Goal: Task Accomplishment & Management: Complete application form

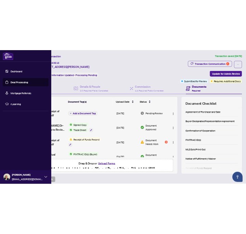
scroll to position [131, 0]
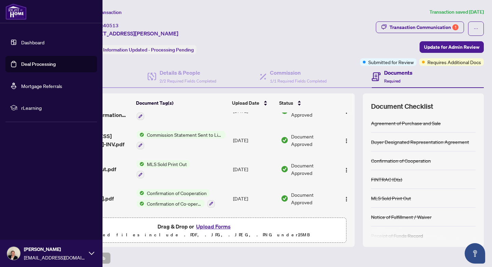
click at [21, 67] on link "Deal Processing" at bounding box center [38, 64] width 34 height 6
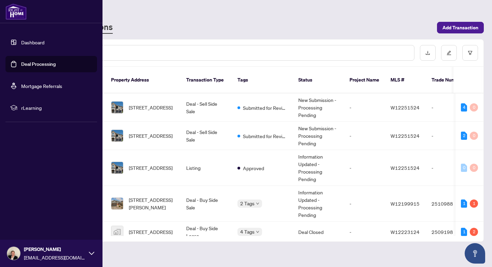
click at [26, 45] on link "Dashboard" at bounding box center [32, 42] width 23 height 6
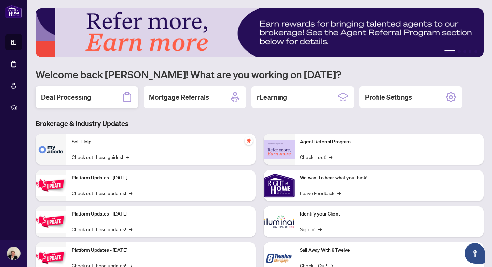
click at [78, 99] on h2 "Deal Processing" at bounding box center [66, 98] width 50 height 10
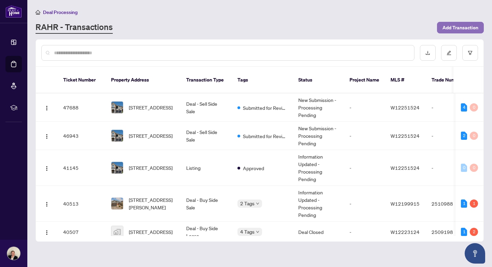
click at [465, 29] on span "Add Transaction" at bounding box center [460, 27] width 36 height 11
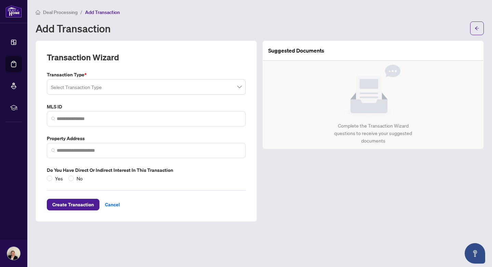
click at [239, 88] on span at bounding box center [146, 87] width 191 height 13
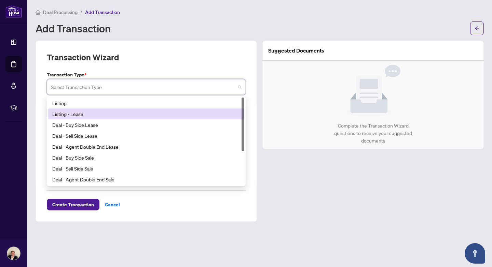
click at [215, 112] on div "Listing - Lease" at bounding box center [146, 114] width 188 height 8
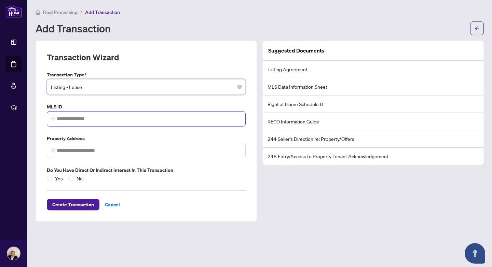
click at [200, 123] on span at bounding box center [146, 118] width 199 height 15
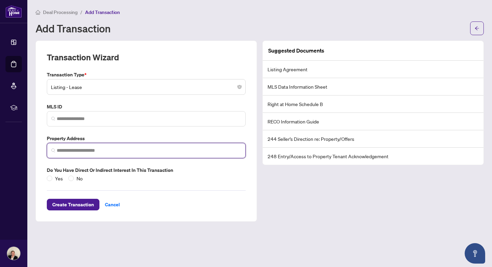
click at [185, 150] on input "search" at bounding box center [149, 150] width 184 height 7
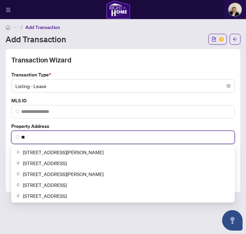
type input "*"
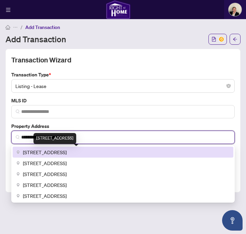
click at [57, 151] on span "[STREET_ADDRESS]" at bounding box center [45, 153] width 44 height 8
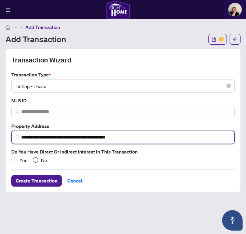
type input "**********"
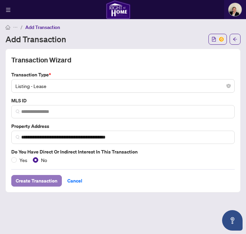
click at [42, 182] on span "Create Transaction" at bounding box center [37, 181] width 42 height 11
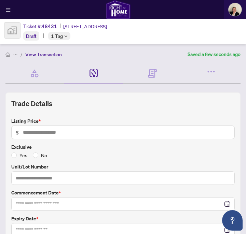
scroll to position [3, 0]
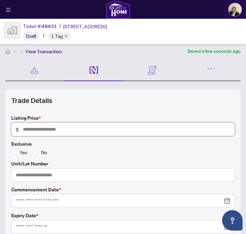
click at [39, 130] on input "text" at bounding box center [126, 130] width 207 height 8
type input "*****"
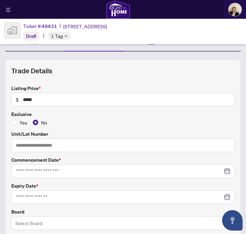
scroll to position [35, 0]
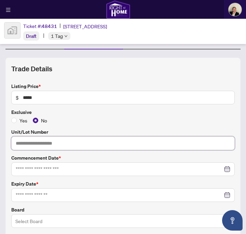
click at [38, 145] on input "text" at bounding box center [122, 144] width 223 height 14
click at [228, 170] on div at bounding box center [123, 170] width 214 height 8
type input "***"
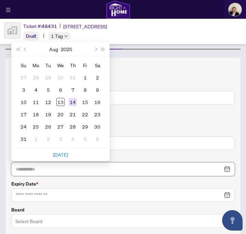
type input "**********"
click at [74, 103] on div "14" at bounding box center [73, 102] width 8 height 8
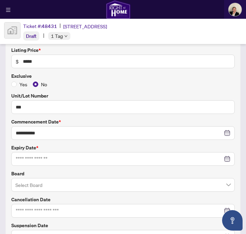
scroll to position [71, 0]
click at [225, 158] on div at bounding box center [123, 159] width 214 height 8
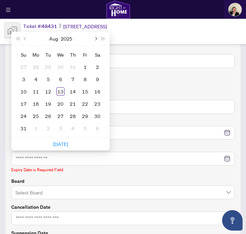
click at [97, 38] on span "Next month (PageDown)" at bounding box center [95, 38] width 3 height 3
type input "**********"
click at [47, 92] on div "11" at bounding box center [48, 91] width 8 height 8
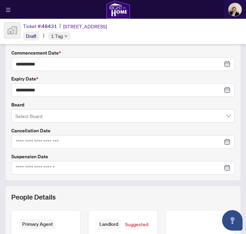
scroll to position [140, 0]
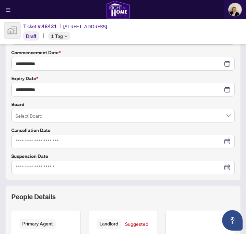
click at [229, 117] on span at bounding box center [122, 115] width 215 height 13
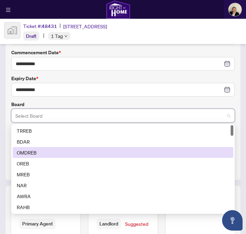
click at [206, 151] on div "OMDREB" at bounding box center [123, 153] width 212 height 8
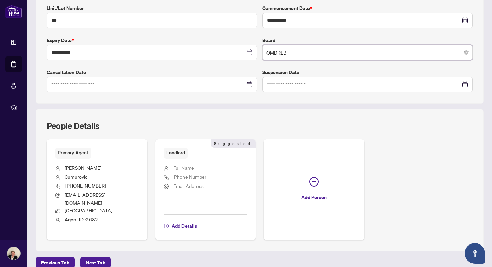
scroll to position [178, 0]
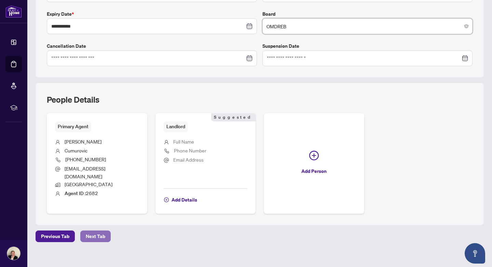
click at [100, 231] on span "Next Tab" at bounding box center [95, 236] width 19 height 11
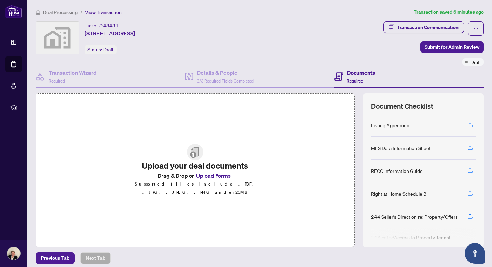
click at [210, 180] on button "Upload Forms" at bounding box center [213, 175] width 39 height 9
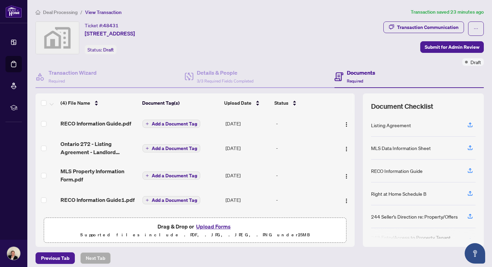
click at [283, 39] on div "Ticket #: 48431 [STREET_ADDRESS] Status: Draft" at bounding box center [208, 38] width 345 height 33
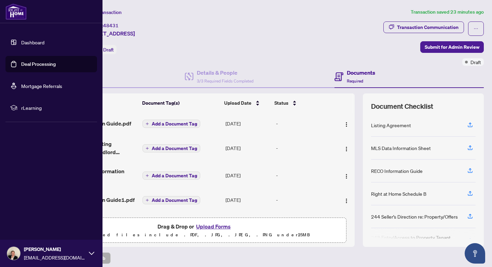
click at [22, 40] on link "Dashboard" at bounding box center [32, 42] width 23 height 6
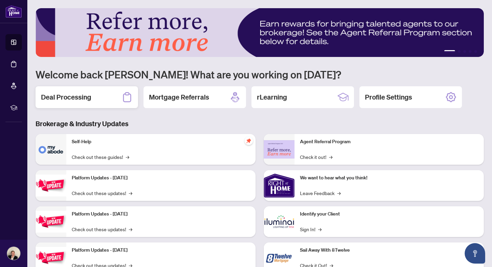
click at [72, 98] on h2 "Deal Processing" at bounding box center [66, 98] width 50 height 10
